Goal: Information Seeking & Learning: Learn about a topic

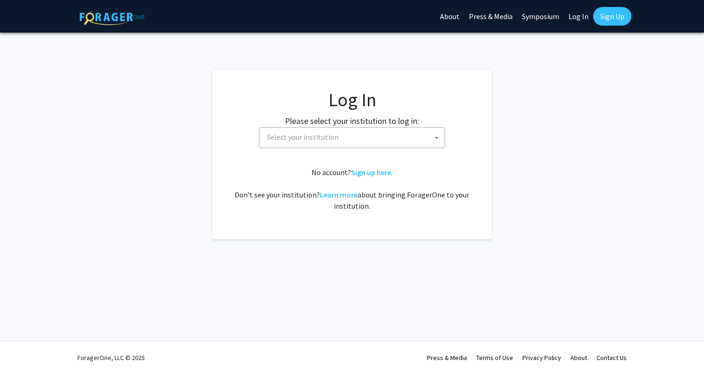
select select
click at [427, 133] on span "Select your institution" at bounding box center [354, 137] width 182 height 19
click at [376, 145] on span "Select your institution" at bounding box center [354, 137] width 182 height 19
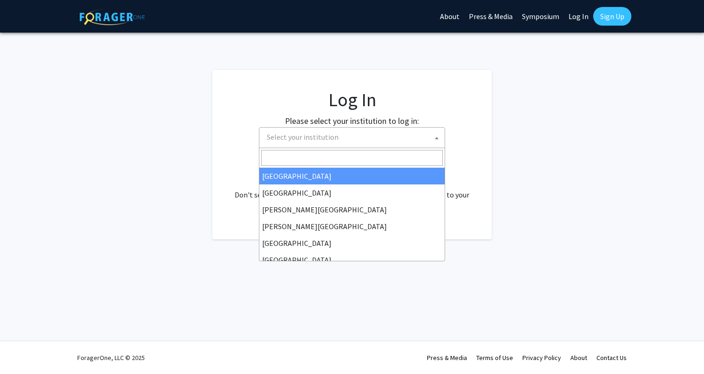
click at [373, 140] on span "Select your institution" at bounding box center [354, 137] width 182 height 19
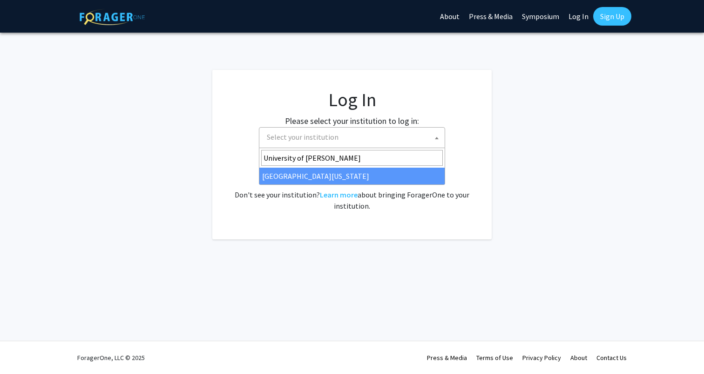
type input "University of Maryla"
select select "31"
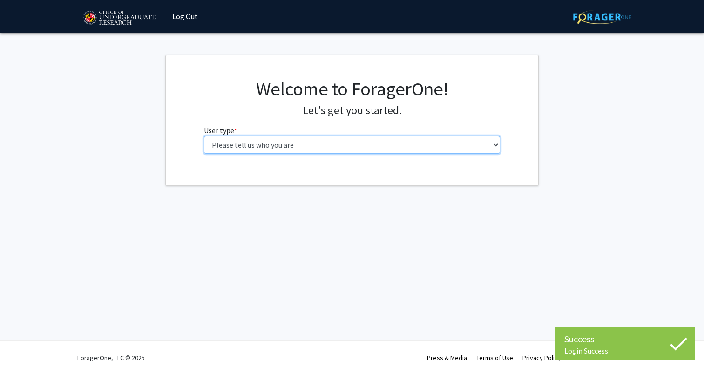
click at [412, 150] on select "Please tell us who you are Undergraduate Student Master's Student Doctoral Cand…" at bounding box center [352, 145] width 297 height 18
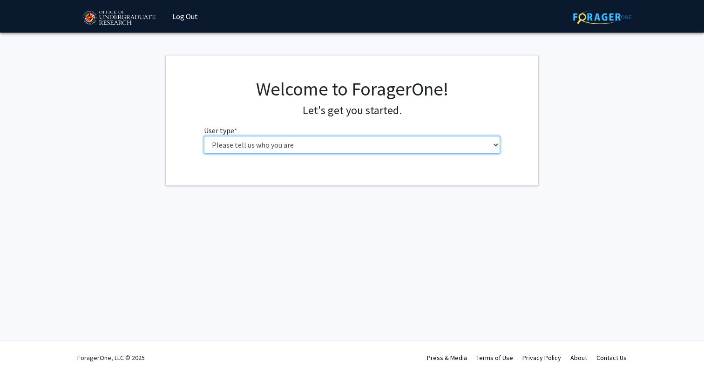
click at [393, 136] on select "Please tell us who you are Undergraduate Student Master's Student Doctoral Cand…" at bounding box center [352, 145] width 297 height 18
select select "1: undergrad"
click at [204, 136] on select "Please tell us who you are Undergraduate Student Master's Student Doctoral Cand…" at bounding box center [352, 145] width 297 height 18
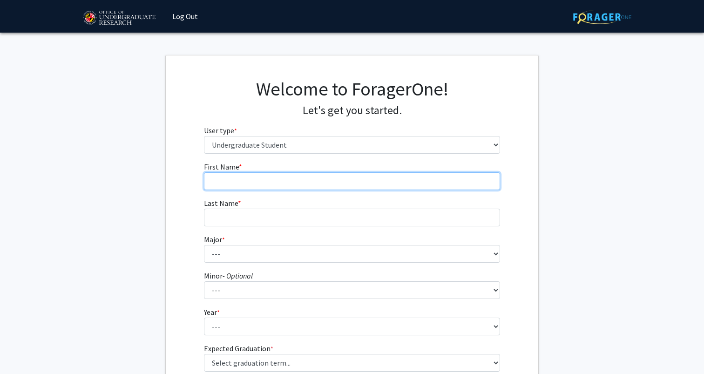
click at [401, 188] on input "First Name * required" at bounding box center [352, 181] width 297 height 18
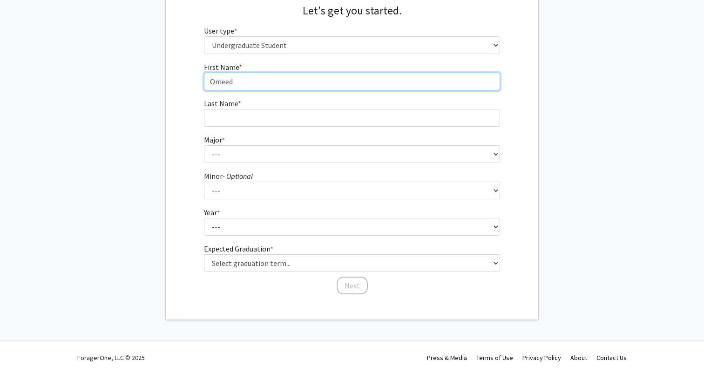
type input "Omeed"
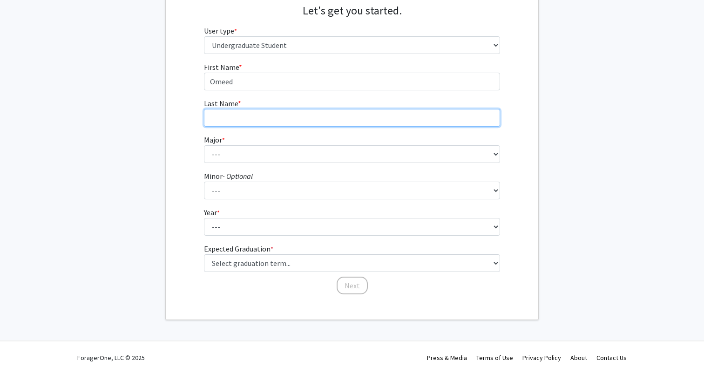
click at [346, 116] on input "Last Name * required" at bounding box center [352, 118] width 297 height 18
type input "Zolali"
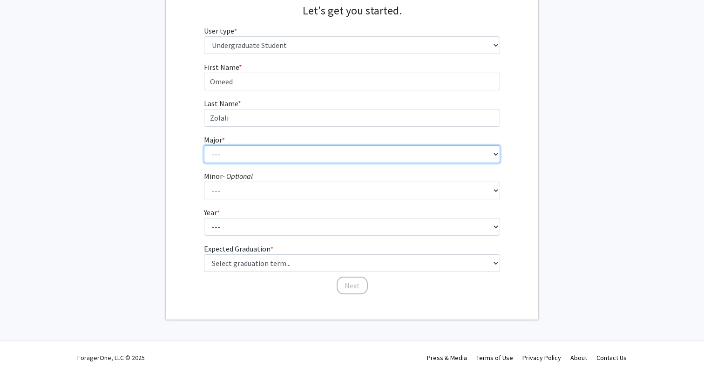
click at [336, 153] on select "--- Accounting Aerospace Engineering African American and Africana Studies Agri…" at bounding box center [352, 154] width 297 height 18
select select "28: 2329"
click at [204, 145] on select "--- Accounting Aerospace Engineering African American and Africana Studies Agri…" at bounding box center [352, 154] width 297 height 18
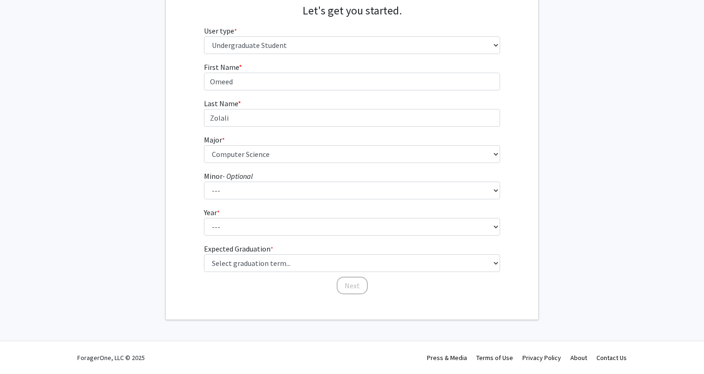
click at [327, 199] on form "First Name * required Omeed Last Name * required Zolali Major * required --- Ac…" at bounding box center [352, 173] width 297 height 224
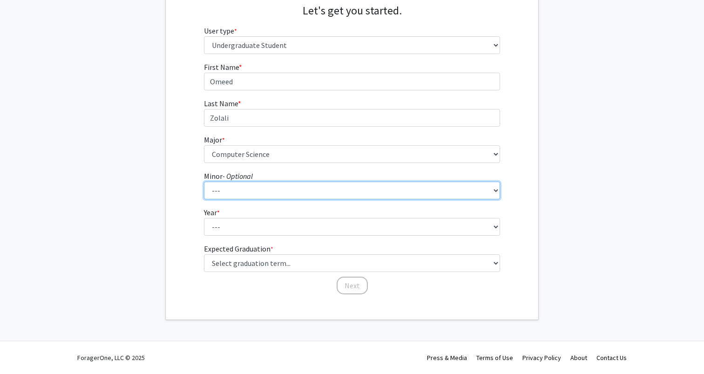
click at [326, 189] on select "--- Actuarial Mathematics Advanced Cybersecurity Experience for Students Africa…" at bounding box center [352, 191] width 297 height 18
click at [204, 182] on select "--- Actuarial Mathematics Advanced Cybersecurity Experience for Students Africa…" at bounding box center [352, 191] width 297 height 18
click at [324, 193] on select "--- Actuarial Mathematics Advanced Cybersecurity Experience for Students Africa…" at bounding box center [352, 191] width 297 height 18
click at [251, 188] on select "--- Actuarial Mathematics Advanced Cybersecurity Experience for Students Africa…" at bounding box center [352, 191] width 297 height 18
select select "103: 1906"
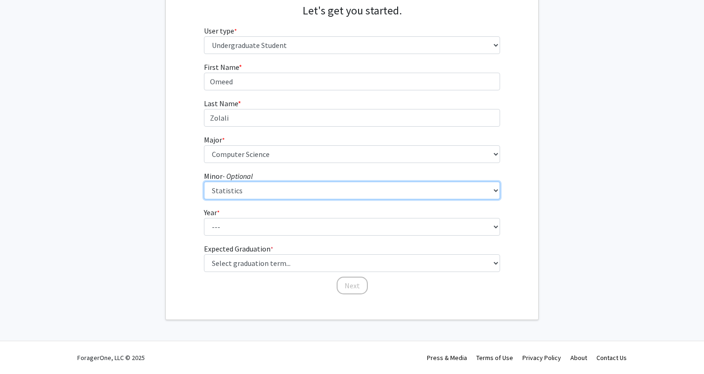
click at [204, 182] on select "--- Actuarial Mathematics Advanced Cybersecurity Experience for Students Africa…" at bounding box center [352, 191] width 297 height 18
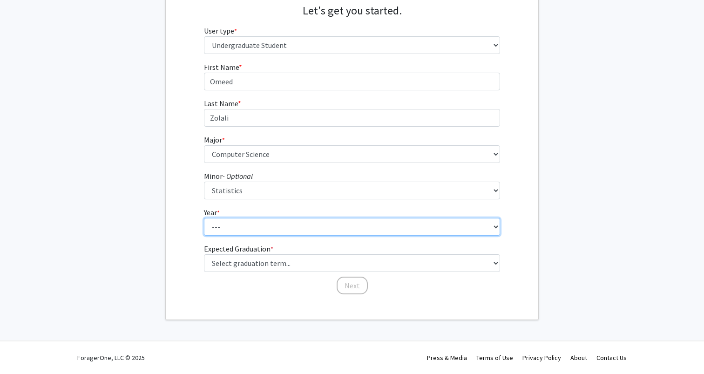
click at [268, 230] on select "--- First-year Sophomore Junior Senior Postbaccalaureate Certificate" at bounding box center [352, 227] width 297 height 18
select select "3: junior"
click at [204, 218] on select "--- First-year Sophomore Junior Senior Postbaccalaureate Certificate" at bounding box center [352, 227] width 297 height 18
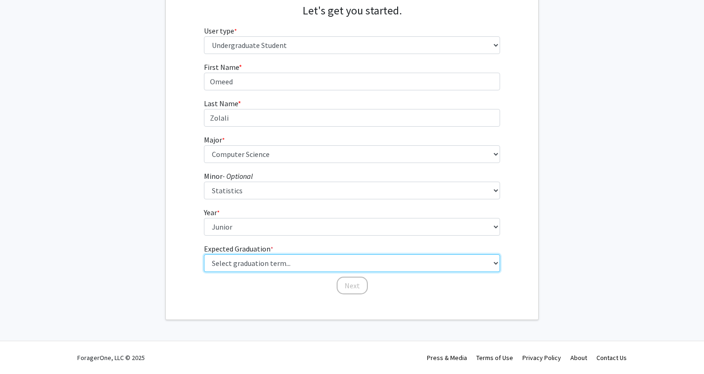
click at [311, 262] on select "Select graduation term... Spring 2025 Summer 2025 Fall 2025 Winter 2025 Spring …" at bounding box center [352, 263] width 297 height 18
select select "9: spring_2027"
click at [204, 254] on select "Select graduation term... Spring 2025 Summer 2025 Fall 2025 Winter 2025 Spring …" at bounding box center [352, 263] width 297 height 18
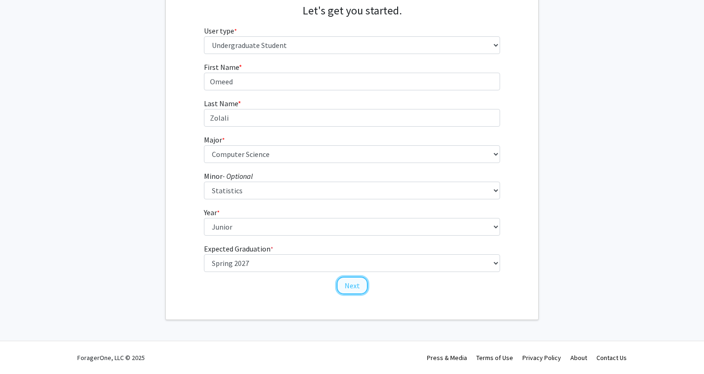
click at [352, 284] on button "Next" at bounding box center [352, 286] width 31 height 18
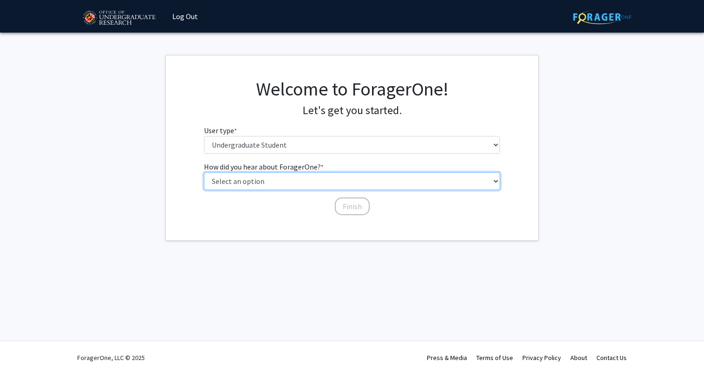
click at [324, 180] on select "Select an option Peer/student recommendation Faculty/staff recommendation Unive…" at bounding box center [352, 181] width 297 height 18
select select "3: university_website"
click at [204, 172] on select "Select an option Peer/student recommendation Faculty/staff recommendation Unive…" at bounding box center [352, 181] width 297 height 18
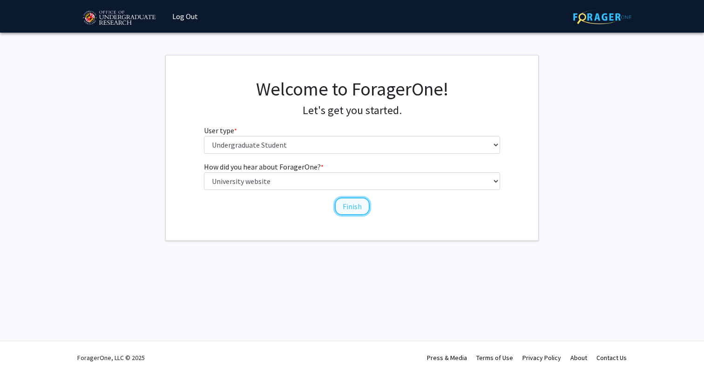
click at [363, 211] on button "Finish" at bounding box center [352, 206] width 35 height 18
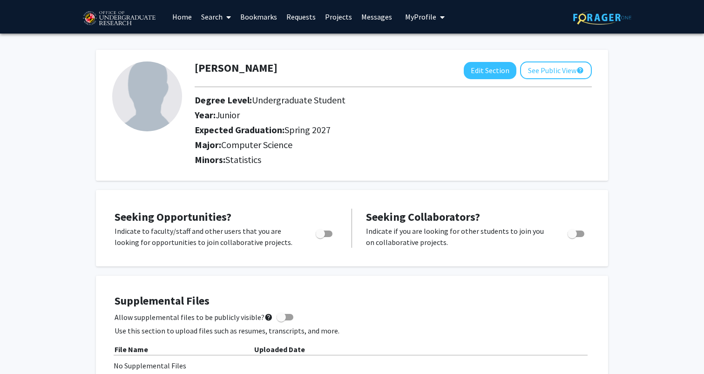
click at [186, 19] on link "Home" at bounding box center [182, 16] width 29 height 33
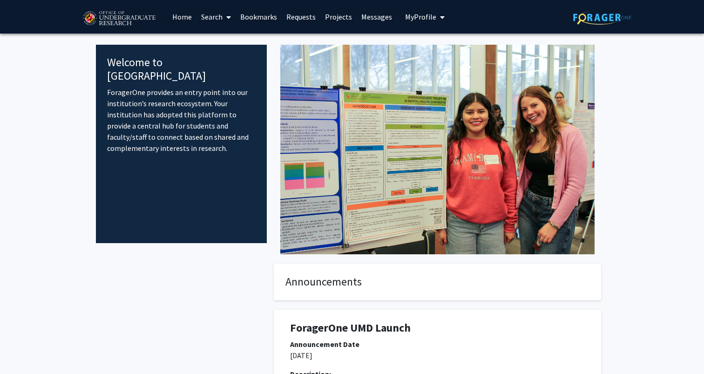
click at [213, 13] on link "Search" at bounding box center [215, 16] width 39 height 33
click at [230, 60] on span "Students" at bounding box center [224, 61] width 57 height 19
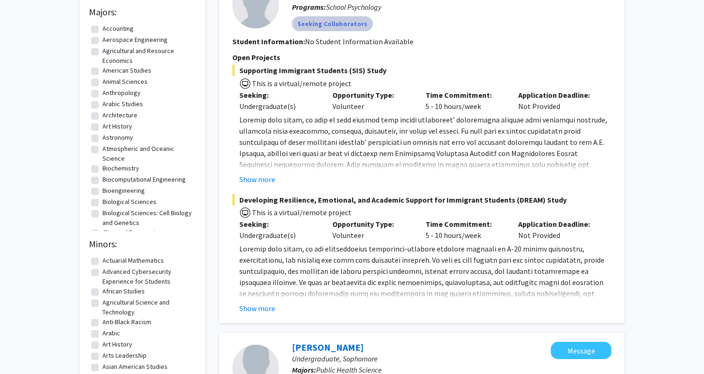
scroll to position [148, 0]
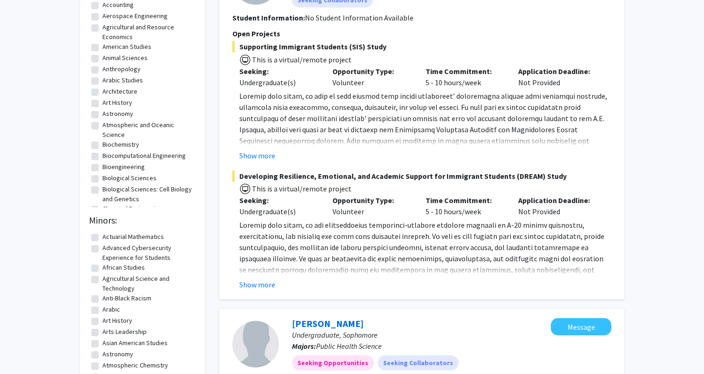
click at [272, 278] on fg-read-more "The ultimate goal of the studies is to explore the impact of systemic barriers …" at bounding box center [421, 254] width 379 height 71
click at [272, 287] on button "Show more" at bounding box center [257, 284] width 36 height 11
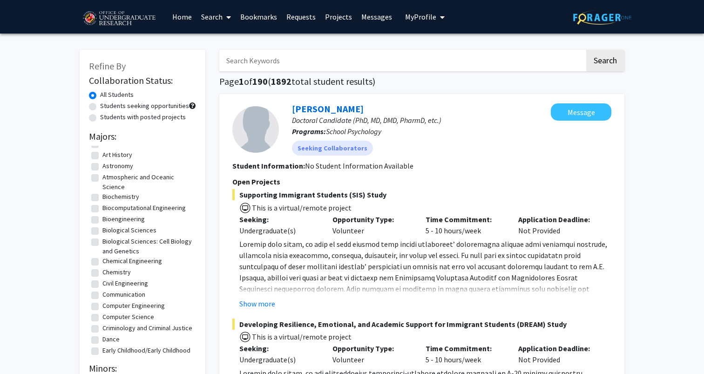
scroll to position [209, 0]
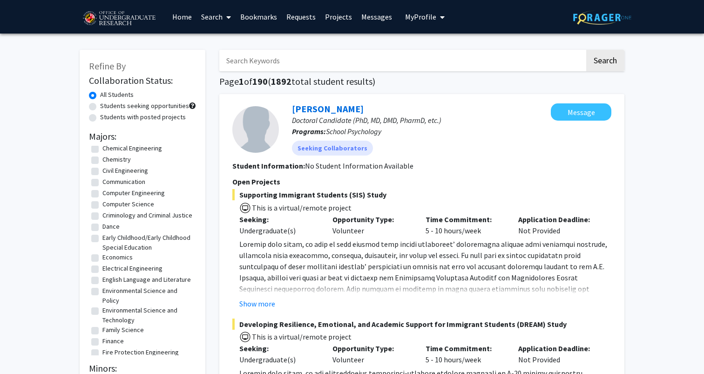
click at [102, 202] on label "Computer Science" at bounding box center [128, 204] width 52 height 10
click at [102, 202] on input "Computer Science" at bounding box center [105, 202] width 6 height 6
checkbox input "true"
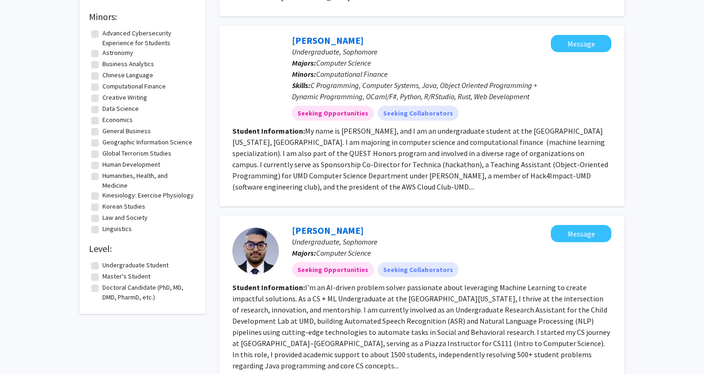
scroll to position [265, 0]
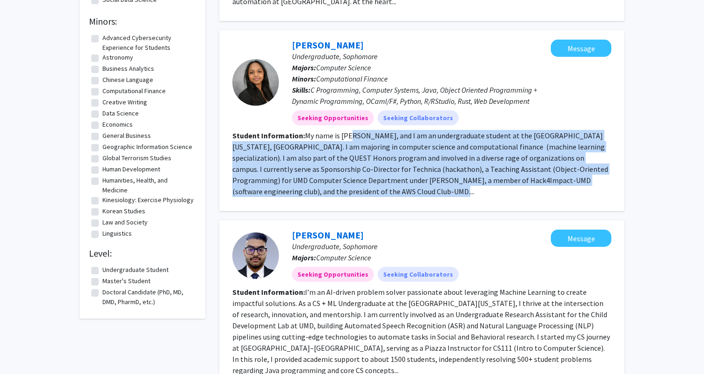
drag, startPoint x: 386, startPoint y: 189, endPoint x: 353, endPoint y: 117, distance: 79.6
click at [353, 118] on fg-search-applicant "[PERSON_NAME] Undergraduate, Sophomore Majors: Computer Science Minors: Computa…" at bounding box center [421, 121] width 379 height 162
drag, startPoint x: 353, startPoint y: 125, endPoint x: 371, endPoint y: 183, distance: 60.4
click at [371, 183] on section "Student Information: My name is [PERSON_NAME], and I am an undergraduate studen…" at bounding box center [421, 163] width 379 height 67
drag, startPoint x: 385, startPoint y: 183, endPoint x: 361, endPoint y: 122, distance: 65.3
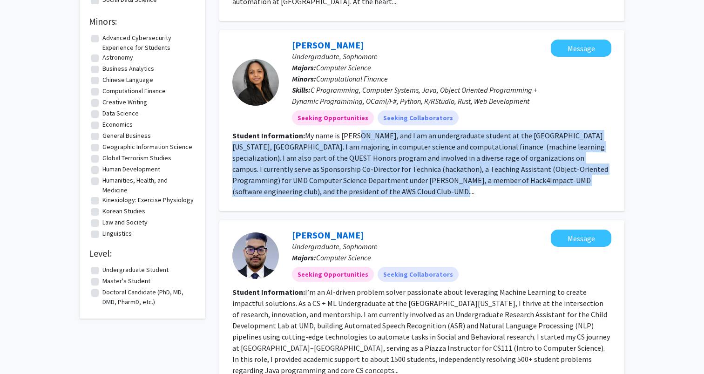
click at [361, 130] on section "Student Information: My name is [PERSON_NAME], and I am an undergraduate studen…" at bounding box center [421, 163] width 379 height 67
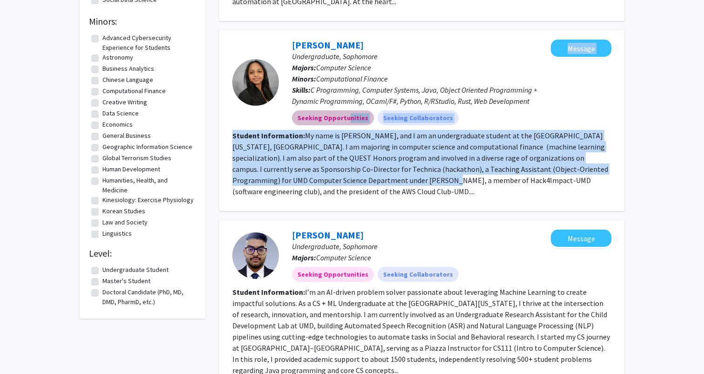
drag, startPoint x: 345, startPoint y: 109, endPoint x: 358, endPoint y: 166, distance: 58.2
click at [358, 167] on fg-search-applicant "[PERSON_NAME] Undergraduate, Sophomore Majors: Computer Science Minors: Computa…" at bounding box center [421, 121] width 379 height 162
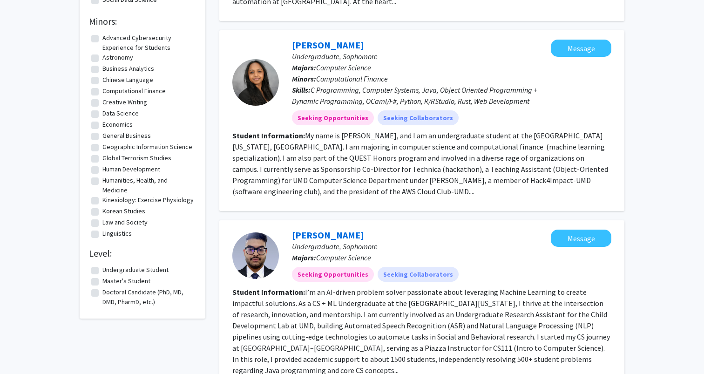
click at [369, 184] on section "Student Information: My name is [PERSON_NAME], and I am an undergraduate studen…" at bounding box center [421, 163] width 379 height 67
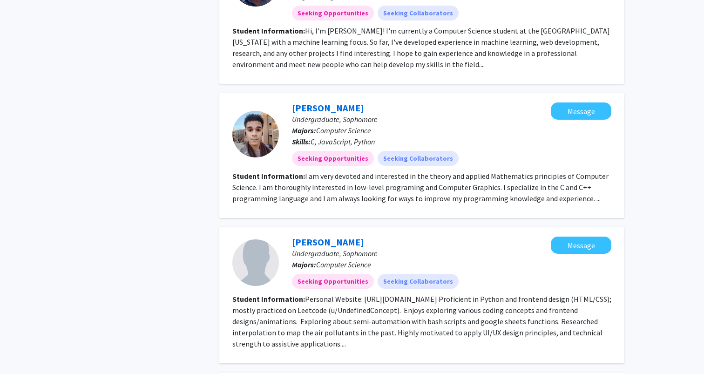
scroll to position [890, 0]
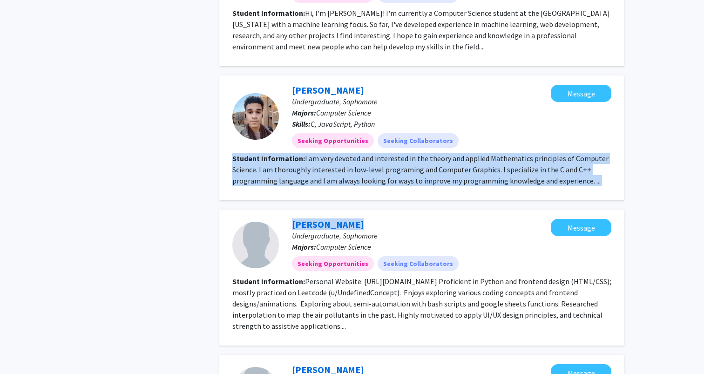
drag, startPoint x: 401, startPoint y: 180, endPoint x: 389, endPoint y: 129, distance: 52.5
drag, startPoint x: 382, startPoint y: 170, endPoint x: 372, endPoint y: 128, distance: 43.1
click at [372, 128] on div "[PERSON_NAME] Undergraduate, Sophomore Majors: Computer Science Skills: C, Java…" at bounding box center [421, 137] width 405 height 125
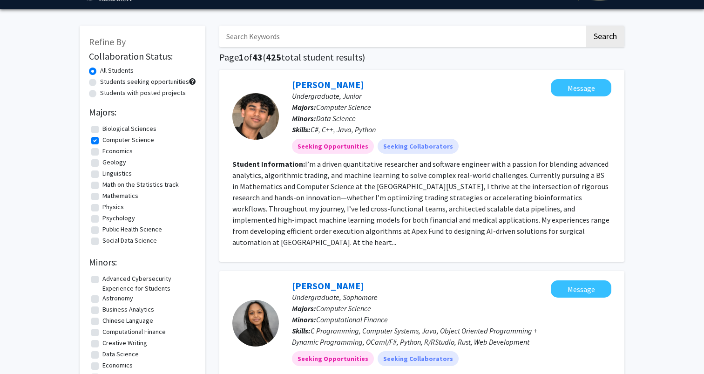
scroll to position [0, 0]
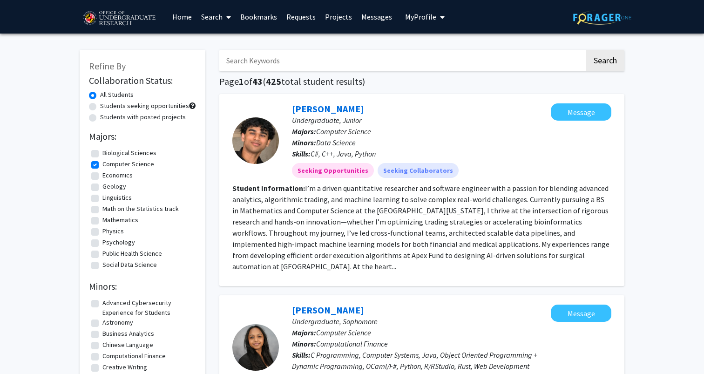
click at [211, 19] on link "Search" at bounding box center [215, 16] width 39 height 33
click at [224, 47] on span "Faculty/Staff" at bounding box center [230, 43] width 68 height 19
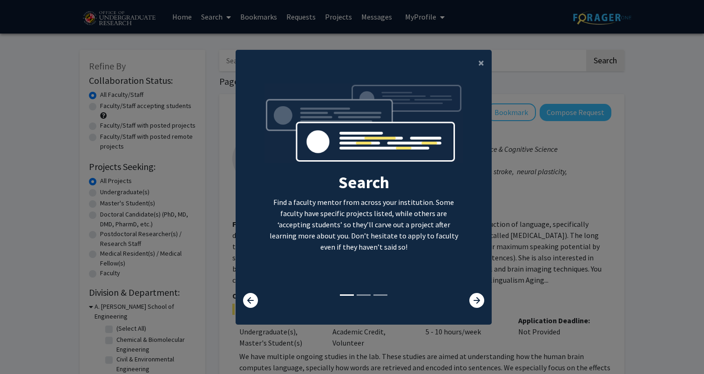
click at [506, 140] on modal-container "× Search Find a faculty mentor from across your institution. Some faculty have …" at bounding box center [352, 187] width 704 height 374
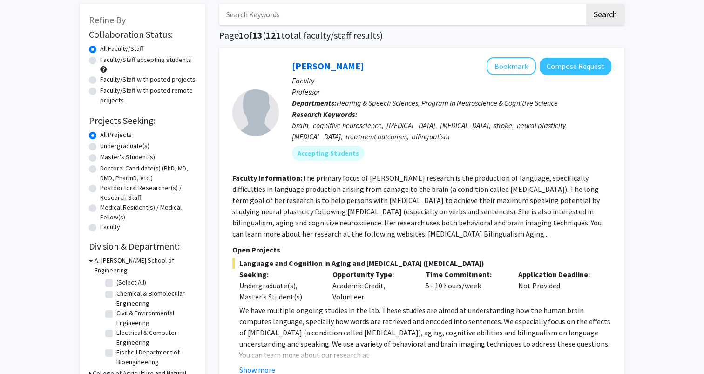
scroll to position [44, 0]
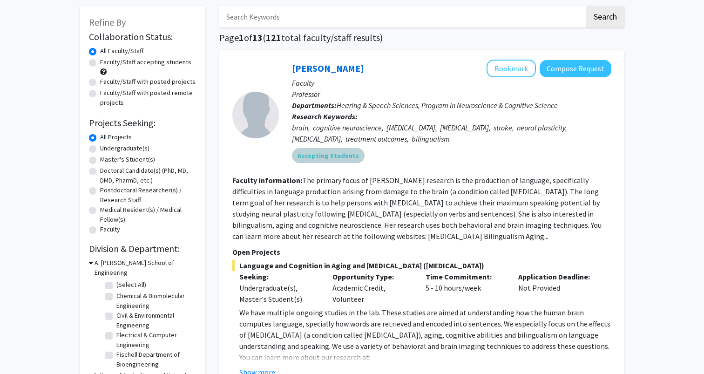
drag, startPoint x: 313, startPoint y: 164, endPoint x: 416, endPoint y: 230, distance: 122.9
click at [417, 231] on fg-search-faculty "[PERSON_NAME] Bookmark Compose Request Faculty Professor Departments: Hearing &…" at bounding box center [421, 282] width 379 height 445
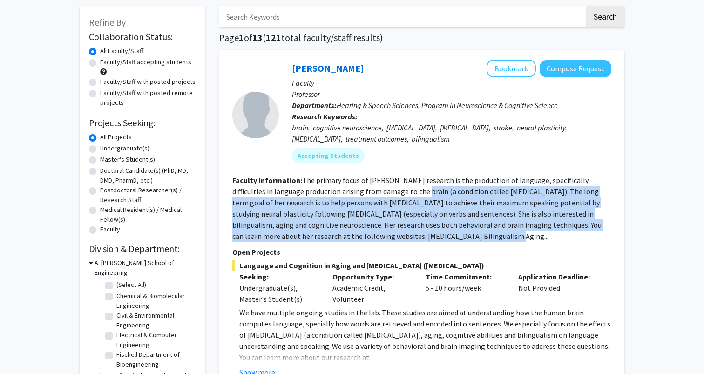
drag, startPoint x: 432, startPoint y: 237, endPoint x: 413, endPoint y: 182, distance: 58.6
click at [413, 186] on section "Faculty Information: The primary focus of [PERSON_NAME] research is the product…" at bounding box center [421, 208] width 379 height 67
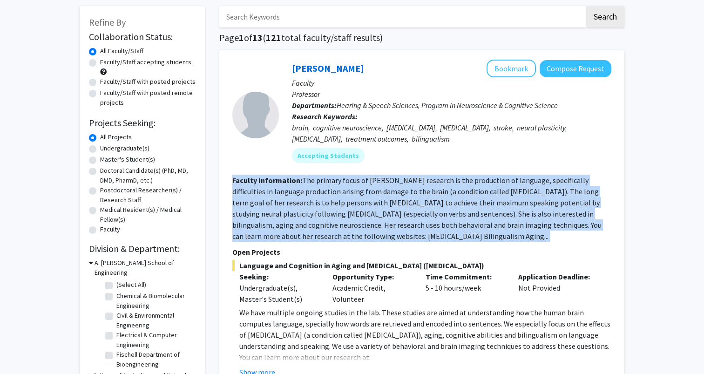
drag, startPoint x: 401, startPoint y: 165, endPoint x: 424, endPoint y: 242, distance: 80.1
click at [424, 243] on fg-search-faculty "[PERSON_NAME] Bookmark Compose Request Faculty Professor Departments: Hearing &…" at bounding box center [421, 282] width 379 height 445
drag, startPoint x: 445, startPoint y: 243, endPoint x: 427, endPoint y: 167, distance: 77.8
click at [427, 167] on fg-search-faculty "[PERSON_NAME] Bookmark Compose Request Faculty Professor Departments: Hearing &…" at bounding box center [421, 282] width 379 height 445
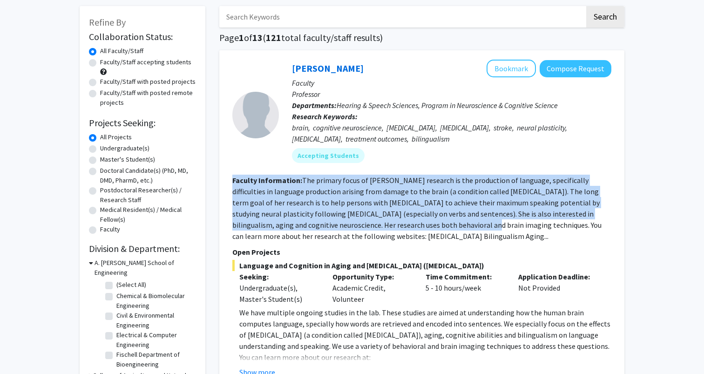
drag, startPoint x: 422, startPoint y: 166, endPoint x: 424, endPoint y: 225, distance: 59.6
click at [425, 226] on fg-search-faculty "[PERSON_NAME] Bookmark Compose Request Faculty Professor Departments: Hearing &…" at bounding box center [421, 282] width 379 height 445
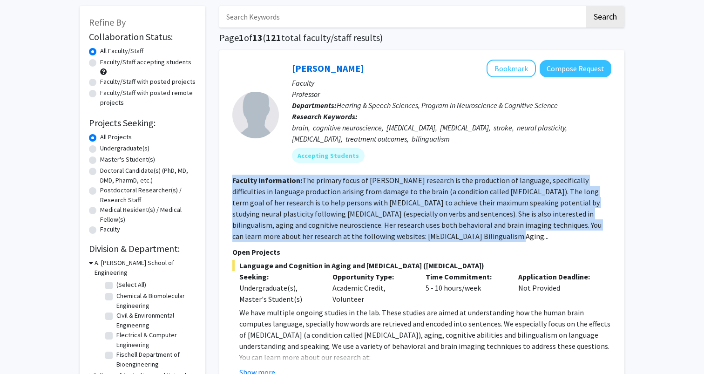
drag, startPoint x: 445, startPoint y: 236, endPoint x: 418, endPoint y: 174, distance: 68.2
click at [418, 174] on fg-search-faculty "[PERSON_NAME] Bookmark Compose Request Faculty Professor Departments: Hearing &…" at bounding box center [421, 282] width 379 height 445
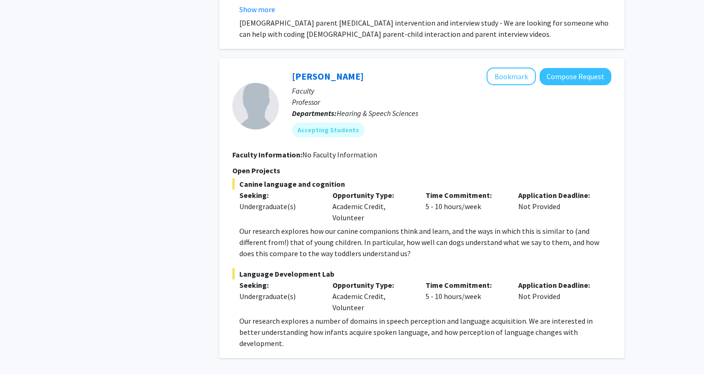
scroll to position [4528, 0]
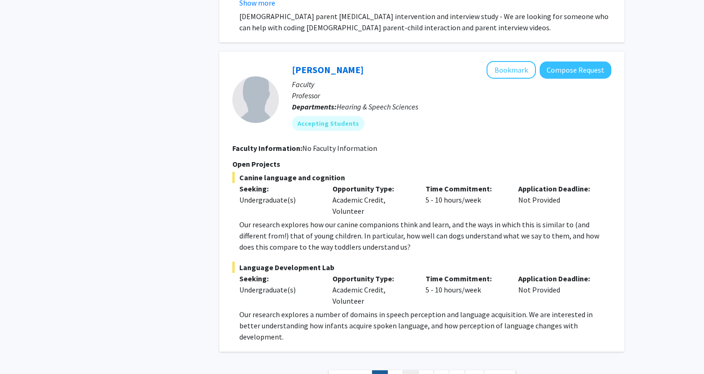
click at [403, 370] on link "3" at bounding box center [411, 378] width 16 height 16
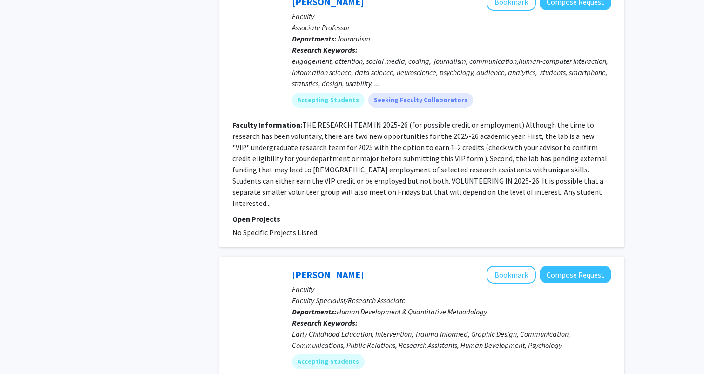
scroll to position [2397, 0]
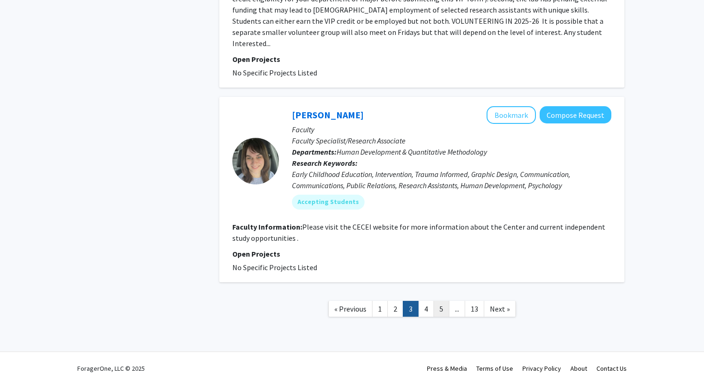
click at [446, 301] on link "5" at bounding box center [441, 309] width 16 height 16
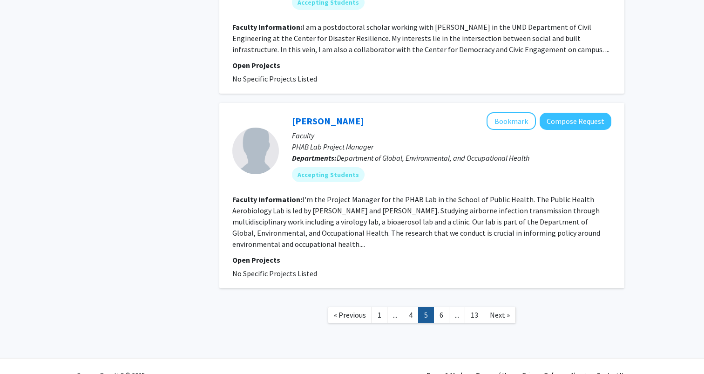
scroll to position [1685, 0]
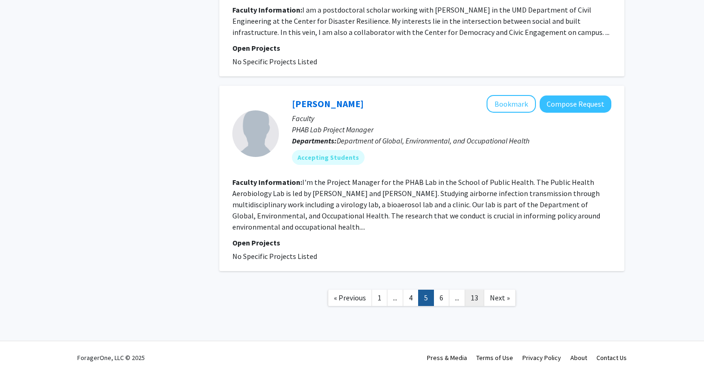
click at [474, 298] on link "13" at bounding box center [475, 298] width 20 height 16
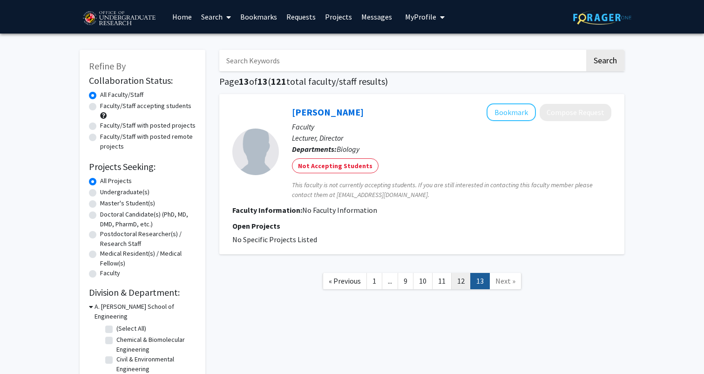
click at [460, 280] on link "12" at bounding box center [461, 281] width 20 height 16
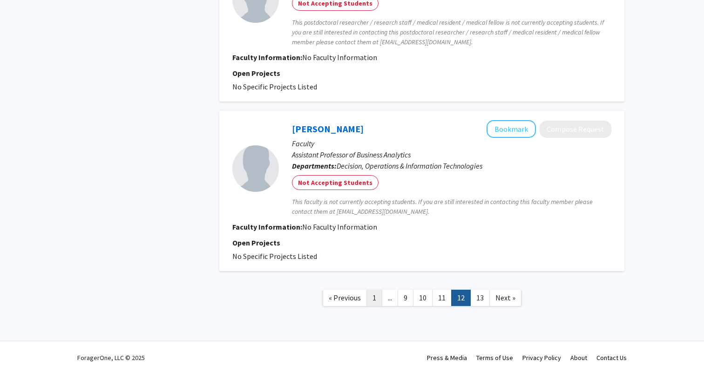
click at [375, 292] on link "1" at bounding box center [374, 298] width 16 height 16
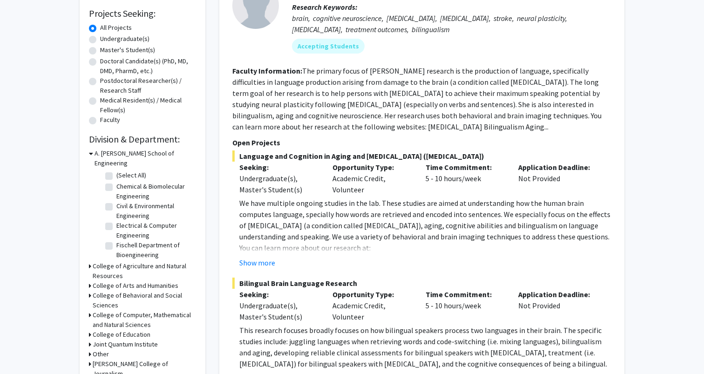
scroll to position [208, 0]
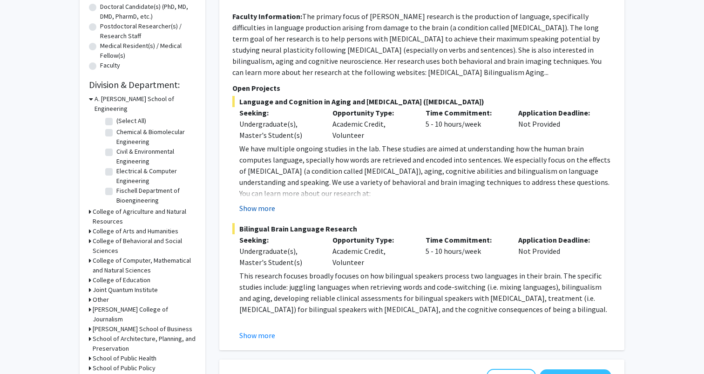
click at [258, 210] on button "Show more" at bounding box center [257, 208] width 36 height 11
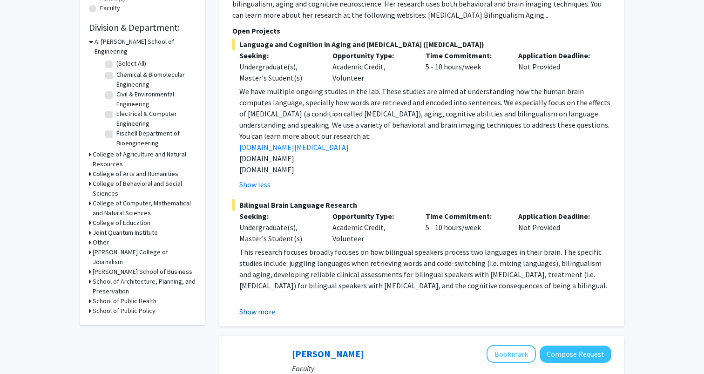
click at [256, 309] on button "Show more" at bounding box center [257, 311] width 36 height 11
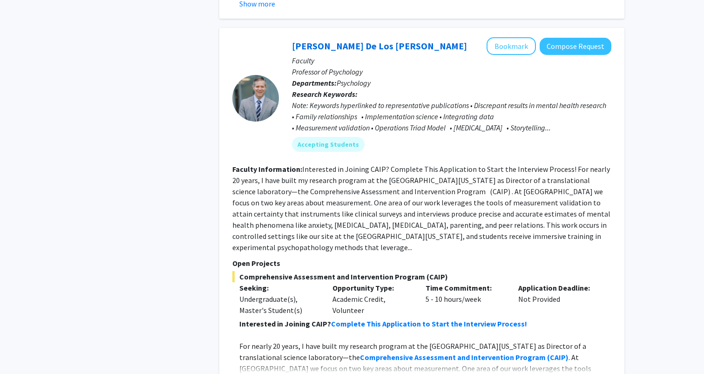
scroll to position [1116, 0]
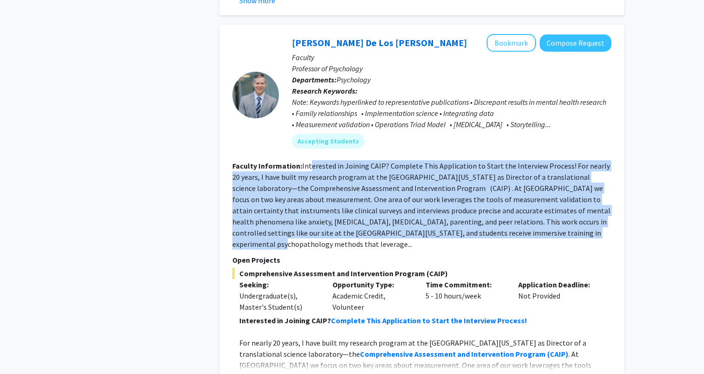
drag, startPoint x: 311, startPoint y: 150, endPoint x: 535, endPoint y: 223, distance: 235.5
click at [535, 223] on section "Faculty Information: Interested in Joining CAIP? Complete This Application to S…" at bounding box center [421, 204] width 379 height 89
drag, startPoint x: 523, startPoint y: 220, endPoint x: 458, endPoint y: 138, distance: 105.0
click at [458, 138] on fg-search-faculty "[PERSON_NAME] [PERSON_NAME] Bookmark Compose Request Faculty Professor of Psych…" at bounding box center [421, 209] width 379 height 351
drag, startPoint x: 451, startPoint y: 138, endPoint x: 527, endPoint y: 215, distance: 108.6
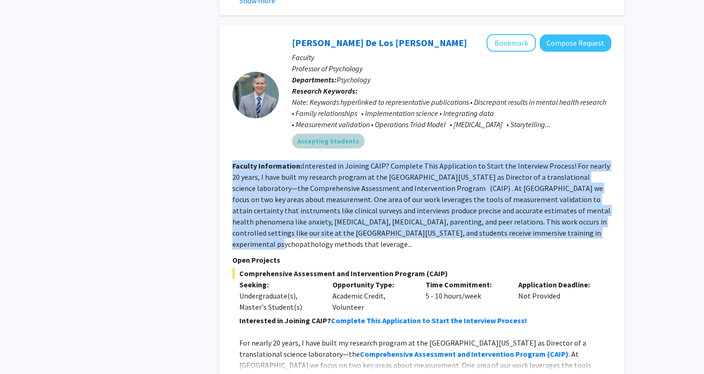
click at [527, 215] on fg-search-faculty "[PERSON_NAME] [PERSON_NAME] Bookmark Compose Request Faculty Professor of Psych…" at bounding box center [421, 209] width 379 height 351
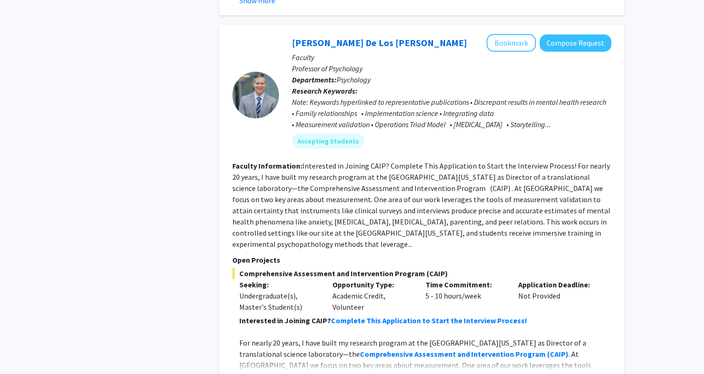
click at [524, 215] on section "Faculty Information: Interested in Joining CAIP? Complete This Application to S…" at bounding box center [421, 204] width 379 height 89
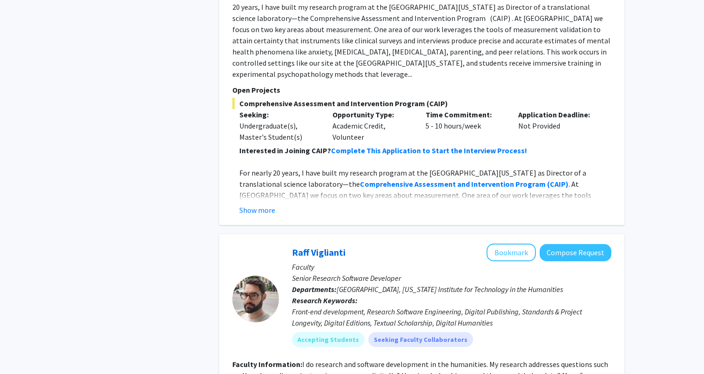
scroll to position [1428, 0]
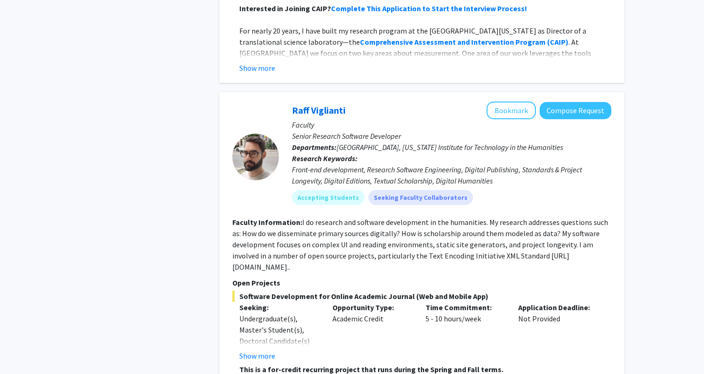
drag, startPoint x: 609, startPoint y: 232, endPoint x: 533, endPoint y: 189, distance: 87.6
click at [533, 189] on fg-search-faculty "Raff Viglianti Bookmark Compose Request Faculty Senior Research Software Develo…" at bounding box center [421, 344] width 379 height 486
drag, startPoint x: 524, startPoint y: 188, endPoint x: 576, endPoint y: 232, distance: 68.3
click at [576, 232] on fg-search-faculty "Raff Viglianti Bookmark Compose Request Faculty Senior Research Software Develo…" at bounding box center [421, 344] width 379 height 486
drag, startPoint x: 596, startPoint y: 232, endPoint x: 544, endPoint y: 190, distance: 67.5
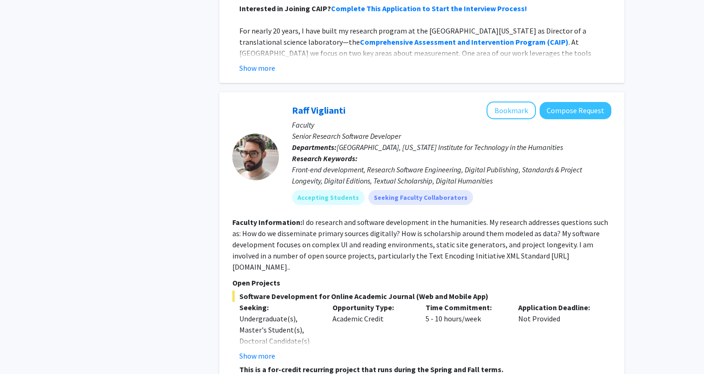
click at [544, 190] on fg-search-faculty "Raff Viglianti Bookmark Compose Request Faculty Senior Research Software Develo…" at bounding box center [421, 344] width 379 height 486
drag, startPoint x: 521, startPoint y: 193, endPoint x: 587, endPoint y: 238, distance: 79.7
click at [587, 238] on fg-search-faculty "Raff Viglianti Bookmark Compose Request Faculty Senior Research Software Develo…" at bounding box center [421, 344] width 379 height 486
drag, startPoint x: 601, startPoint y: 238, endPoint x: 558, endPoint y: 195, distance: 60.6
click at [558, 216] on section "Faculty Information: I do research and software development in the humanities. …" at bounding box center [421, 244] width 379 height 56
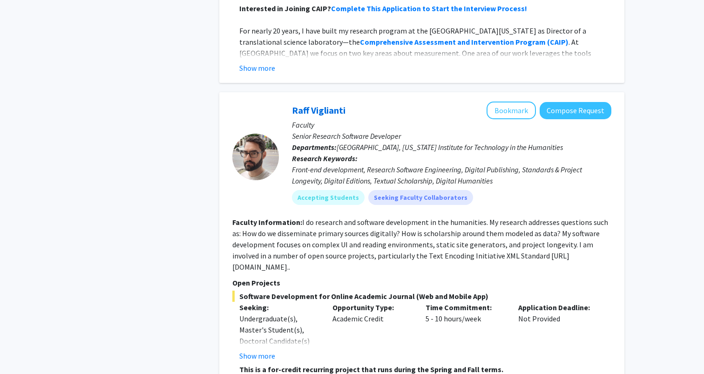
drag, startPoint x: 540, startPoint y: 189, endPoint x: 581, endPoint y: 231, distance: 57.6
click at [582, 231] on fg-search-faculty "Raff Viglianti Bookmark Compose Request Faculty Senior Research Software Develo…" at bounding box center [421, 344] width 379 height 486
drag, startPoint x: 595, startPoint y: 230, endPoint x: 548, endPoint y: 189, distance: 62.1
click at [548, 189] on fg-search-faculty "Raff Viglianti Bookmark Compose Request Faculty Senior Research Software Develo…" at bounding box center [421, 344] width 379 height 486
drag, startPoint x: 536, startPoint y: 187, endPoint x: 612, endPoint y: 235, distance: 89.8
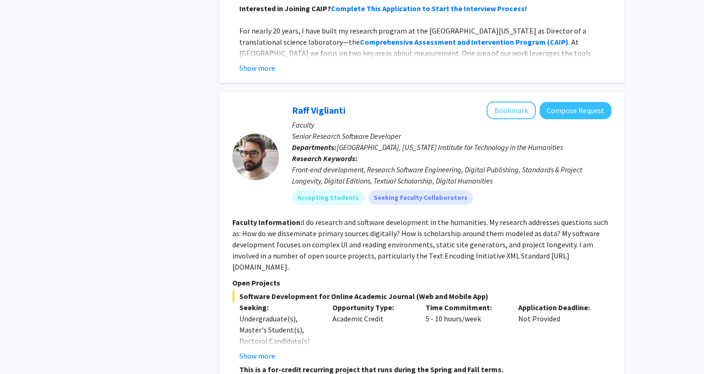
click at [613, 235] on div "Raff Viglianti Bookmark Compose Request Faculty Senior Research Software Develo…" at bounding box center [421, 344] width 405 height 505
click at [612, 235] on div "Raff Viglianti Bookmark Compose Request Faculty Senior Research Software Develo…" at bounding box center [421, 344] width 405 height 505
drag, startPoint x: 612, startPoint y: 235, endPoint x: 554, endPoint y: 190, distance: 72.9
click at [554, 190] on div "Raff Viglianti Bookmark Compose Request Faculty Senior Research Software Develo…" at bounding box center [421, 344] width 405 height 505
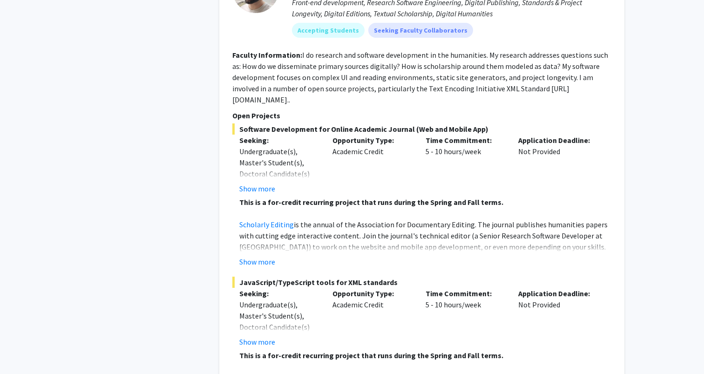
scroll to position [1596, 0]
click at [270, 182] on button "Show more" at bounding box center [257, 187] width 36 height 11
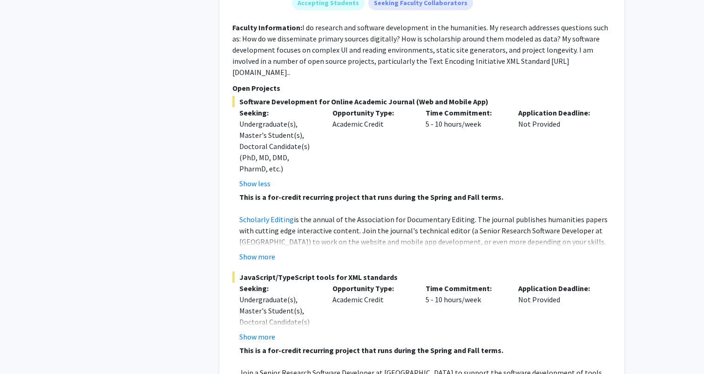
scroll to position [1640, 0]
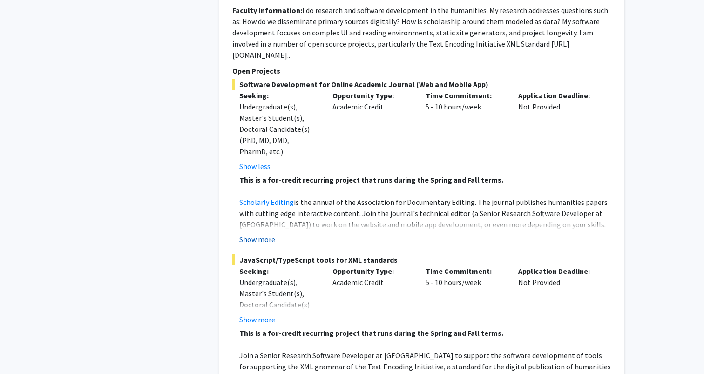
click at [272, 234] on button "Show more" at bounding box center [257, 239] width 36 height 11
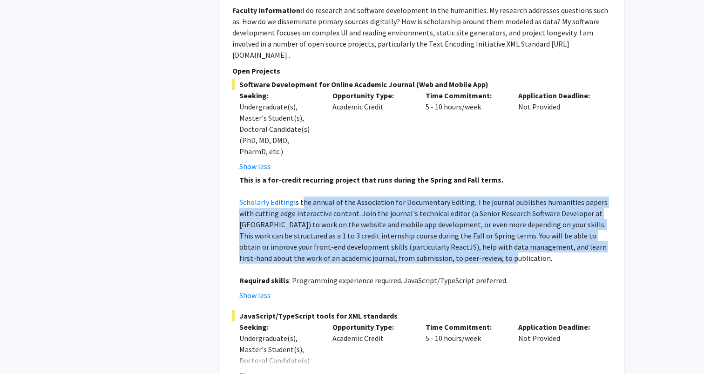
drag, startPoint x: 299, startPoint y: 168, endPoint x: 463, endPoint y: 226, distance: 174.3
click at [467, 226] on p "Scholarly Editing is the annual of the Association for Documentary Editing. The…" at bounding box center [425, 229] width 372 height 67
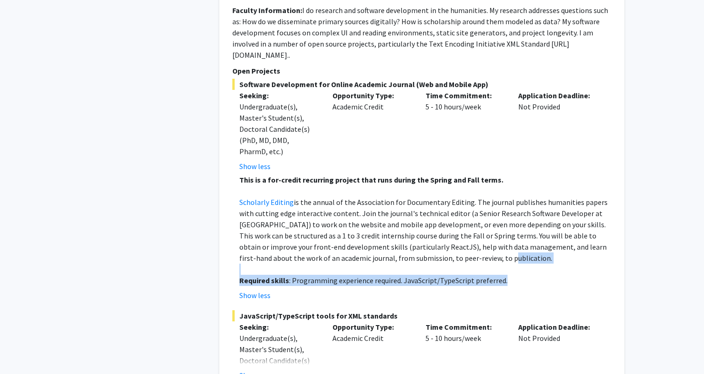
drag, startPoint x: 484, startPoint y: 227, endPoint x: 472, endPoint y: 252, distance: 28.3
click at [472, 252] on fg-read-more "This is a for-credit recurring project that runs during the Spring and Fall ter…" at bounding box center [421, 237] width 379 height 127
drag, startPoint x: 518, startPoint y: 252, endPoint x: 440, endPoint y: 236, distance: 79.7
click at [439, 236] on div "This is a for-credit recurring project that runs during the Spring and Fall ter…" at bounding box center [425, 230] width 372 height 112
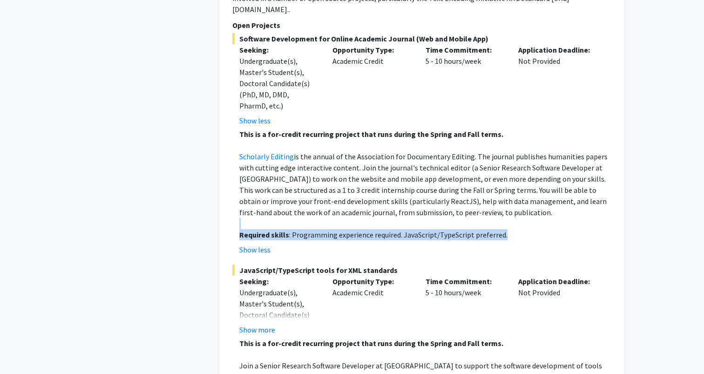
scroll to position [1694, 0]
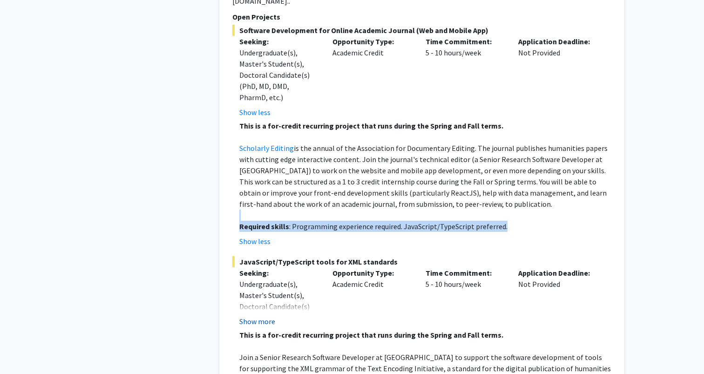
click at [259, 316] on button "Show more" at bounding box center [257, 321] width 36 height 11
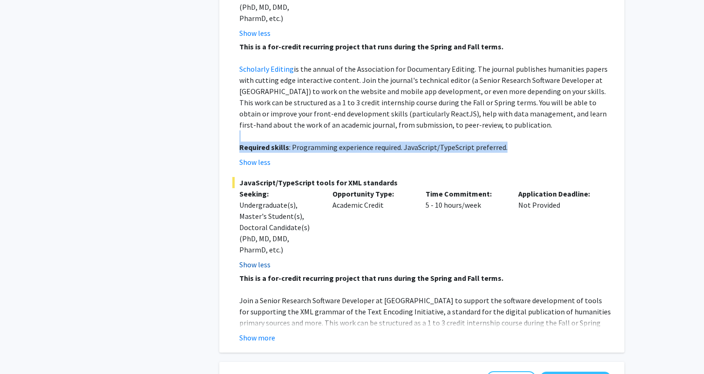
scroll to position [1831, 0]
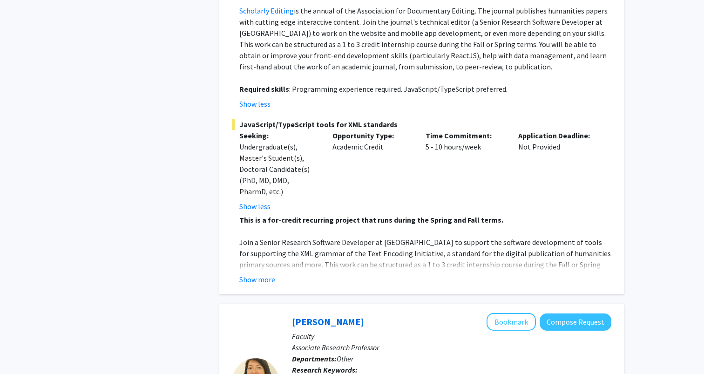
click at [257, 236] on p "Join a Senior Research Software Developer at [GEOGRAPHIC_DATA] to support the s…" at bounding box center [425, 258] width 372 height 45
click at [257, 274] on button "Show more" at bounding box center [257, 279] width 36 height 11
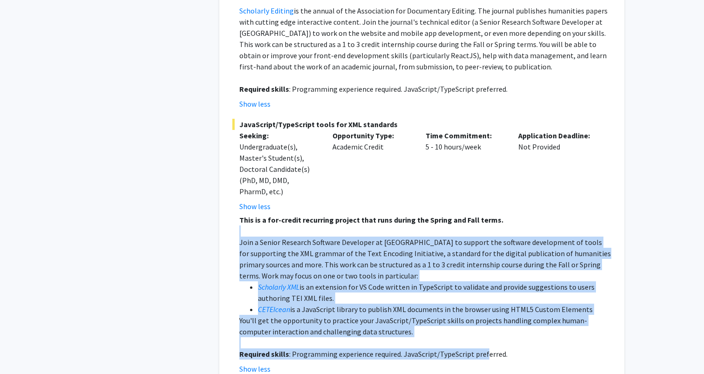
drag, startPoint x: 272, startPoint y: 202, endPoint x: 484, endPoint y: 324, distance: 244.9
click at [484, 324] on div "This is a for-credit recurring project that runs during the Spring and Fall ter…" at bounding box center [425, 286] width 372 height 145
drag, startPoint x: 507, startPoint y: 325, endPoint x: 386, endPoint y: 177, distance: 190.9
click at [386, 177] on div "JavaScript/TypeScript tools for XML standards Seeking: Undergraduate(s), Master…" at bounding box center [421, 247] width 379 height 256
drag, startPoint x: 358, startPoint y: 167, endPoint x: 481, endPoint y: 321, distance: 197.0
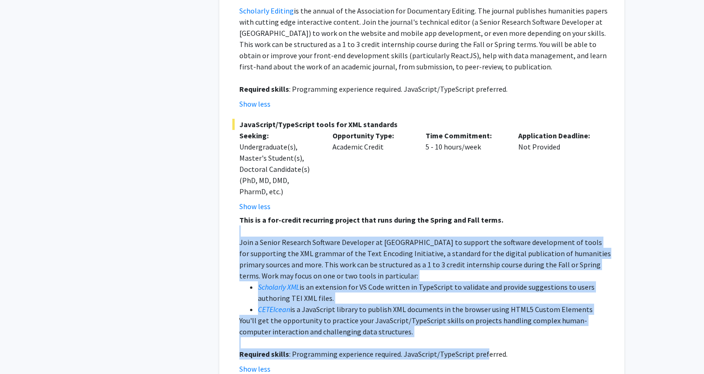
click at [481, 321] on div "JavaScript/TypeScript tools for XML standards Seeking: Undergraduate(s), Master…" at bounding box center [421, 247] width 379 height 256
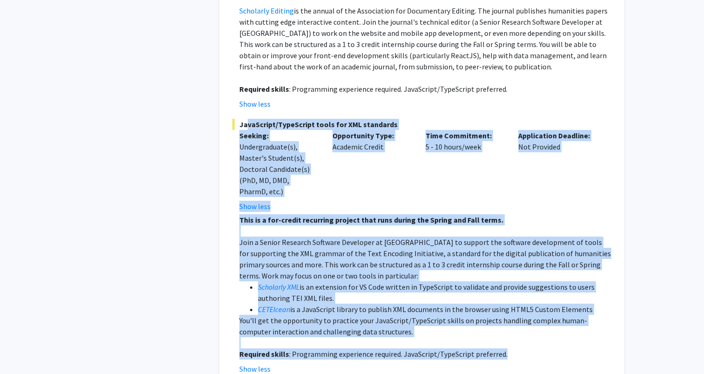
drag, startPoint x: 518, startPoint y: 323, endPoint x: 336, endPoint y: 78, distance: 305.1
click at [336, 78] on fg-project-list "Software Development for Online Academic Journal (Web and Mobile App) Seeking: …" at bounding box center [421, 130] width 379 height 487
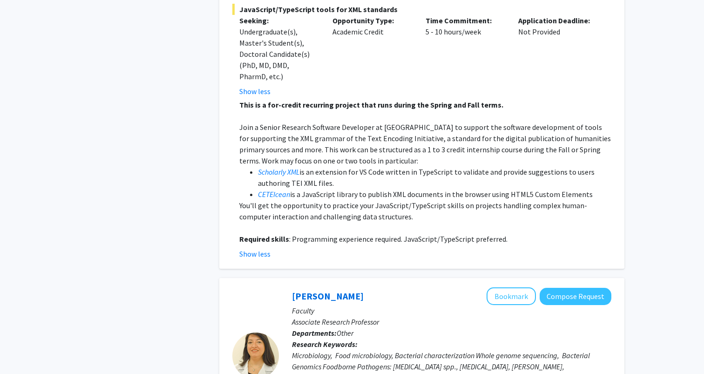
scroll to position [1945, 0]
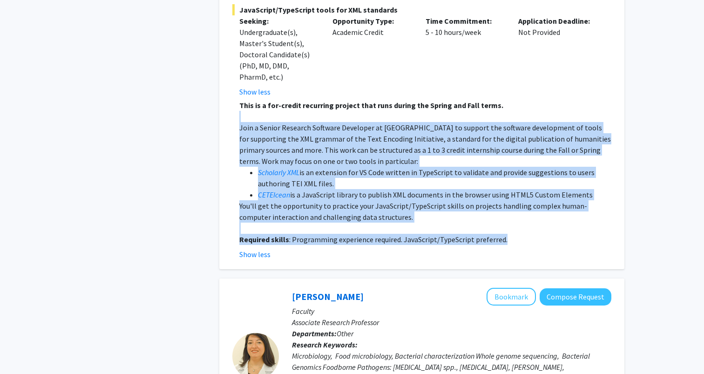
drag, startPoint x: 363, startPoint y: 85, endPoint x: 520, endPoint y: 213, distance: 203.5
click at [520, 213] on fg-read-more "This is a for-credit recurring project that runs during the Spring and Fall ter…" at bounding box center [421, 180] width 379 height 160
drag, startPoint x: 531, startPoint y: 214, endPoint x: 423, endPoint y: 77, distance: 174.0
click at [423, 100] on fg-read-more "This is a for-credit recurring project that runs during the Spring and Fall ter…" at bounding box center [421, 180] width 379 height 160
drag, startPoint x: 389, startPoint y: 51, endPoint x: 536, endPoint y: 190, distance: 201.9
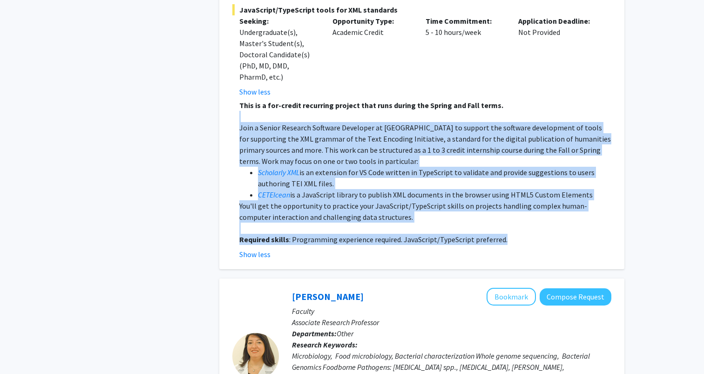
click at [536, 190] on div "JavaScript/TypeScript tools for XML standards Seeking: Undergraduate(s), Master…" at bounding box center [421, 132] width 379 height 256
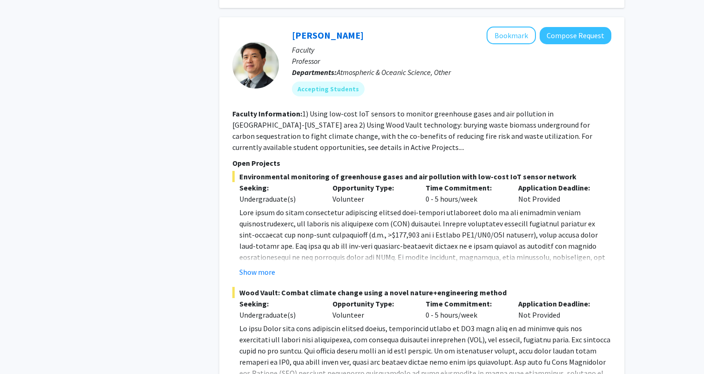
scroll to position [2719, 0]
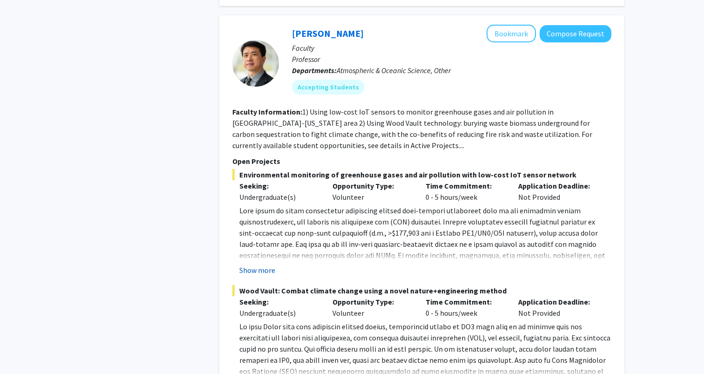
click at [258, 264] on button "Show more" at bounding box center [257, 269] width 36 height 11
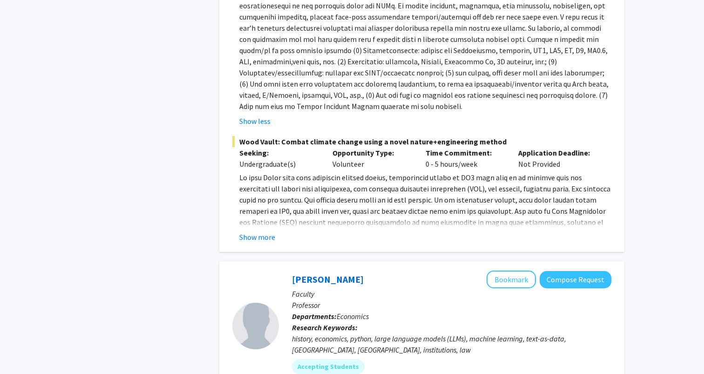
scroll to position [2976, 0]
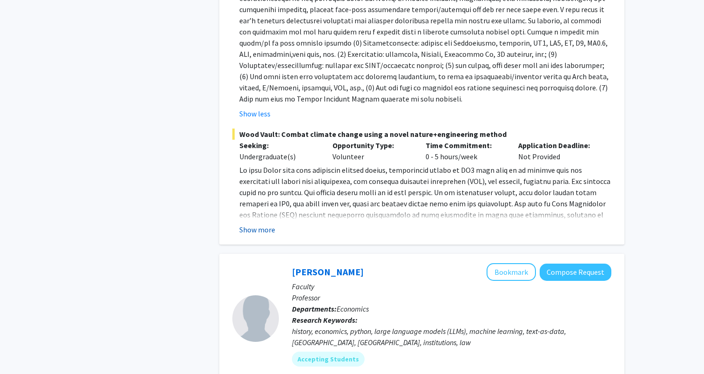
click at [263, 224] on button "Show more" at bounding box center [257, 229] width 36 height 11
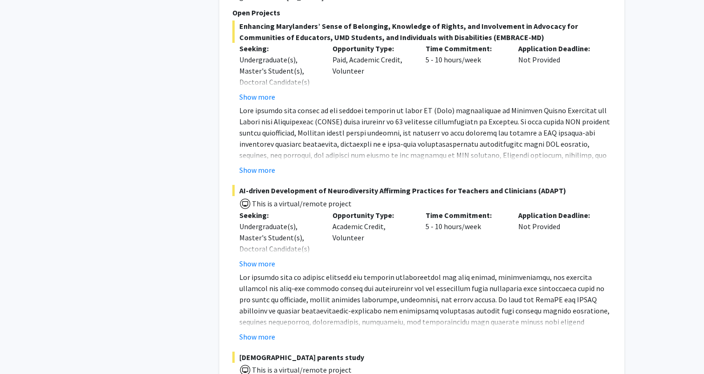
scroll to position [4695, 0]
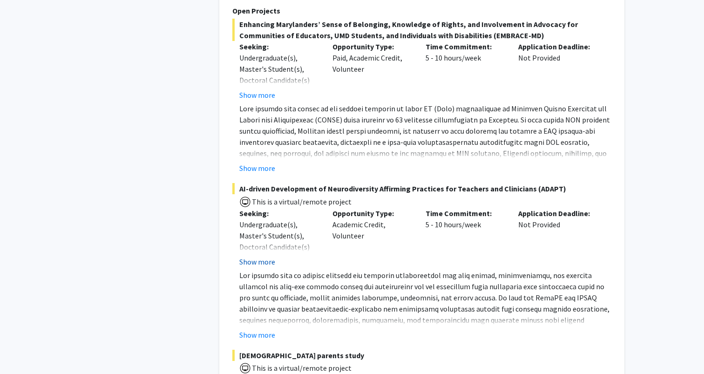
click at [268, 256] on button "Show more" at bounding box center [257, 261] width 36 height 11
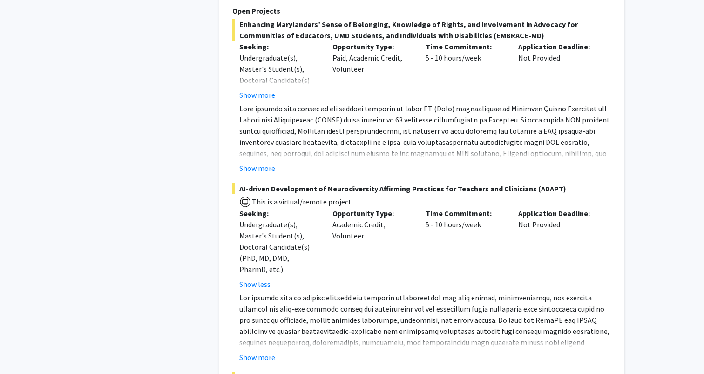
scroll to position [4698, 0]
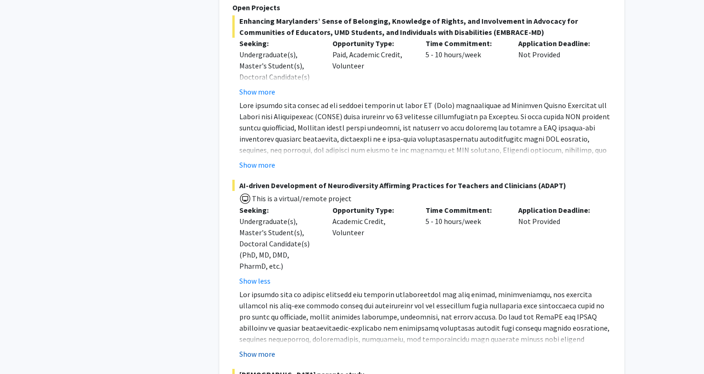
click at [264, 348] on button "Show more" at bounding box center [257, 353] width 36 height 11
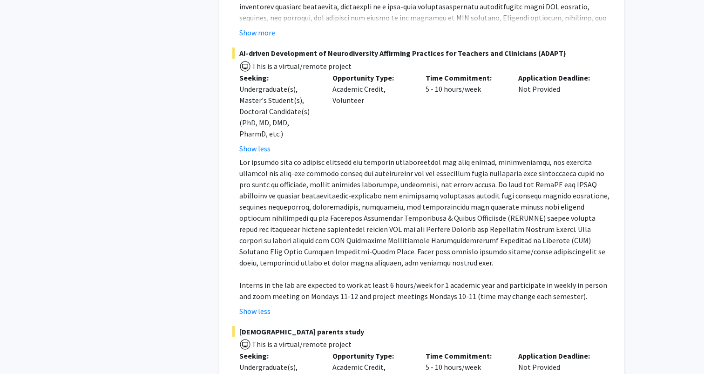
scroll to position [4836, 0]
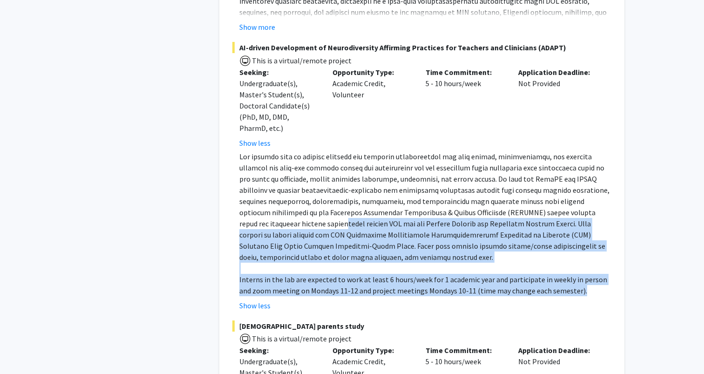
drag, startPoint x: 260, startPoint y: 172, endPoint x: 568, endPoint y: 238, distance: 315.3
click at [568, 238] on div "Interns in the lab are expected to work at least 6 hours/week for 1 academic ye…" at bounding box center [425, 223] width 372 height 145
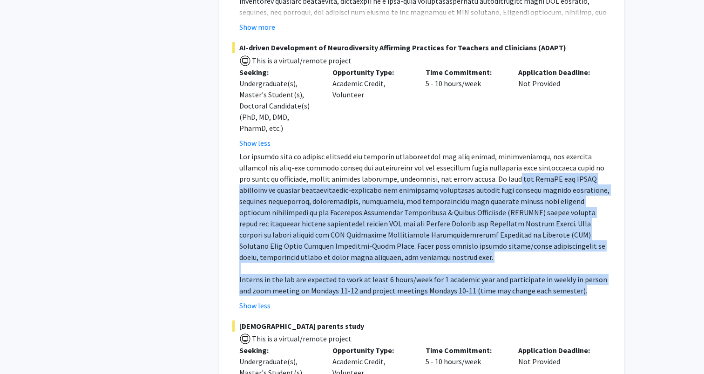
drag, startPoint x: 581, startPoint y: 238, endPoint x: 480, endPoint y: 119, distance: 156.3
click at [480, 151] on div "Interns in the lab are expected to work at least 6 hours/week for 1 academic ye…" at bounding box center [425, 223] width 372 height 145
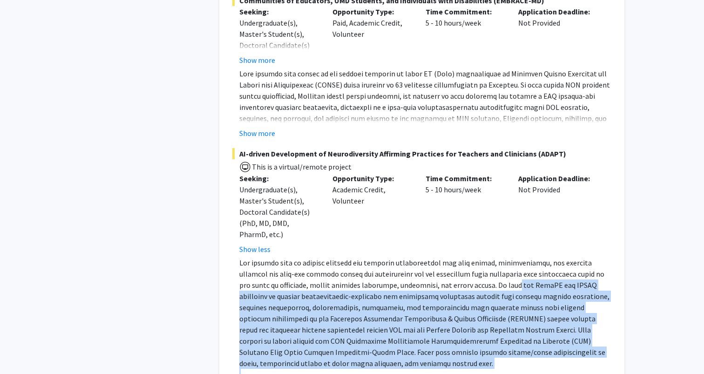
scroll to position [4780, 0]
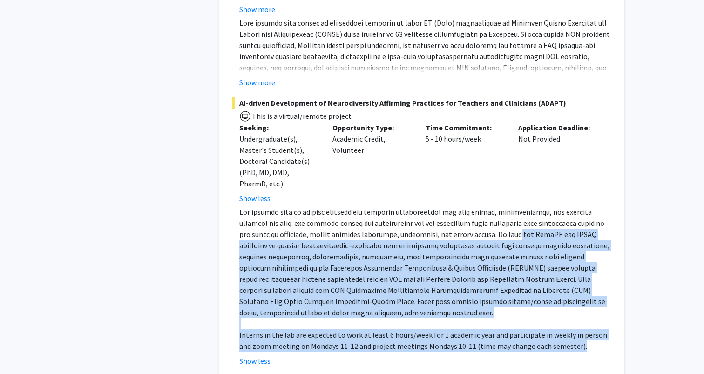
drag, startPoint x: 467, startPoint y: 133, endPoint x: 574, endPoint y: 286, distance: 187.1
click at [574, 286] on div "AI-driven Development of Neurodiversity Affirming Practices for Teachers and Cl…" at bounding box center [421, 231] width 379 height 269
drag, startPoint x: 587, startPoint y: 290, endPoint x: 528, endPoint y: 148, distance: 153.6
click at [528, 148] on div "AI-driven Development of Neurodiversity Affirming Practices for Teachers and Cl…" at bounding box center [421, 231] width 379 height 269
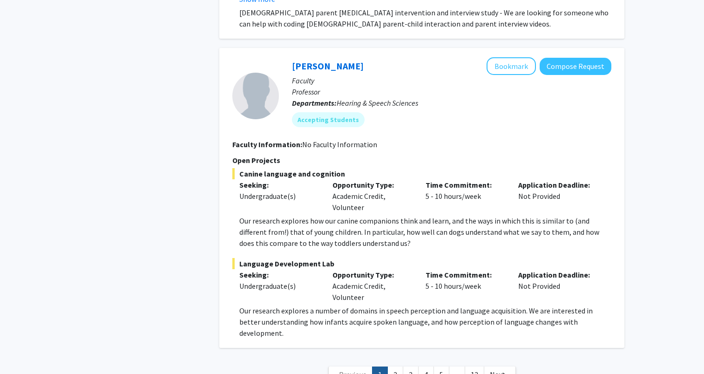
scroll to position [5246, 0]
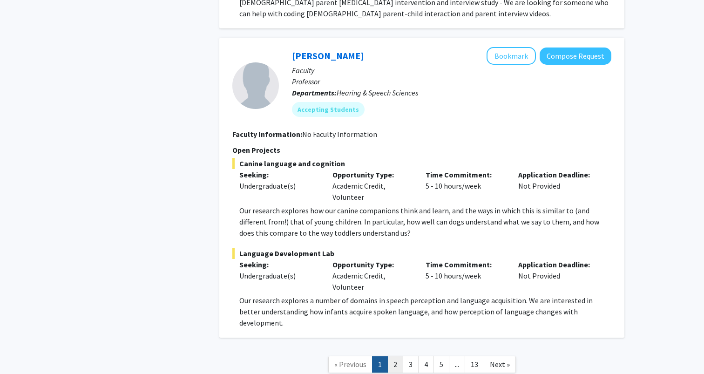
click at [398, 356] on link "2" at bounding box center [395, 364] width 16 height 16
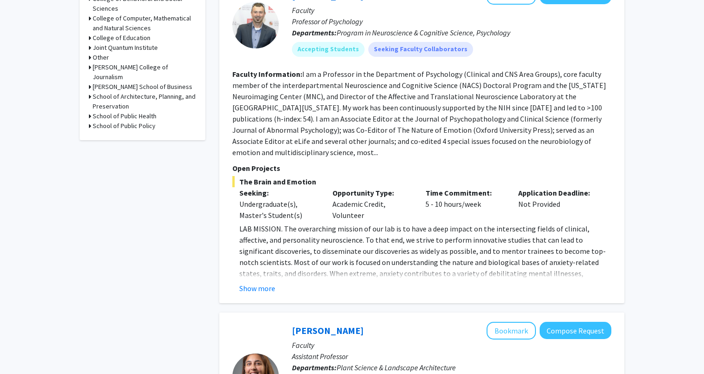
scroll to position [460, 0]
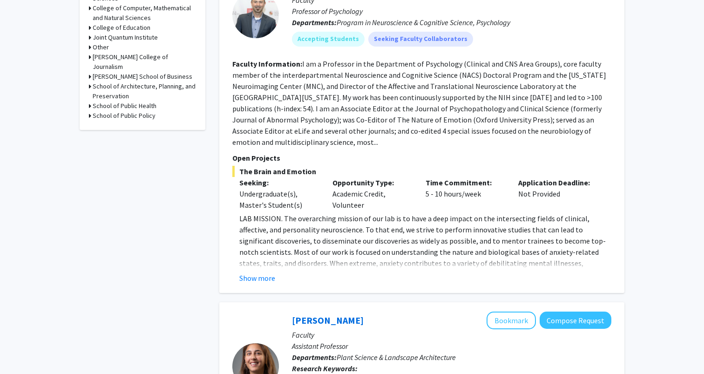
click at [269, 273] on div "[PERSON_NAME] Bookmark Compose Request Faculty Professor of Psychology Departme…" at bounding box center [421, 129] width 405 height 325
click at [269, 272] on button "Show more" at bounding box center [257, 277] width 36 height 11
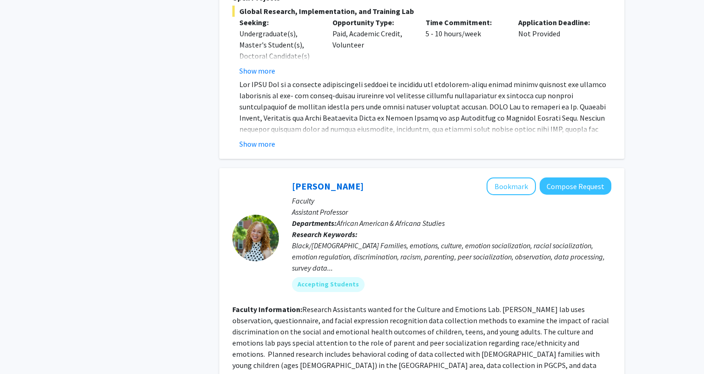
scroll to position [3346, 0]
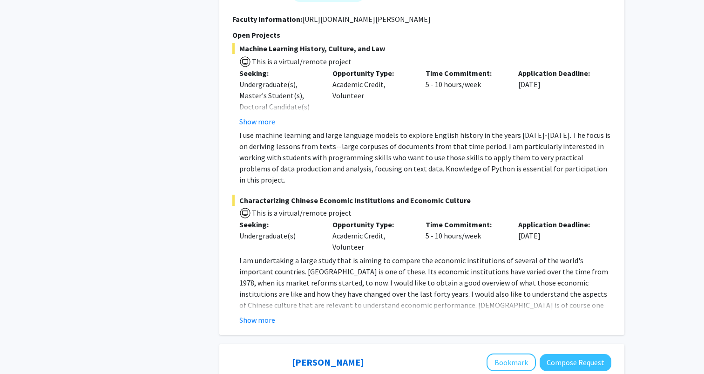
scroll to position [3135, 0]
